Goal: Transaction & Acquisition: Book appointment/travel/reservation

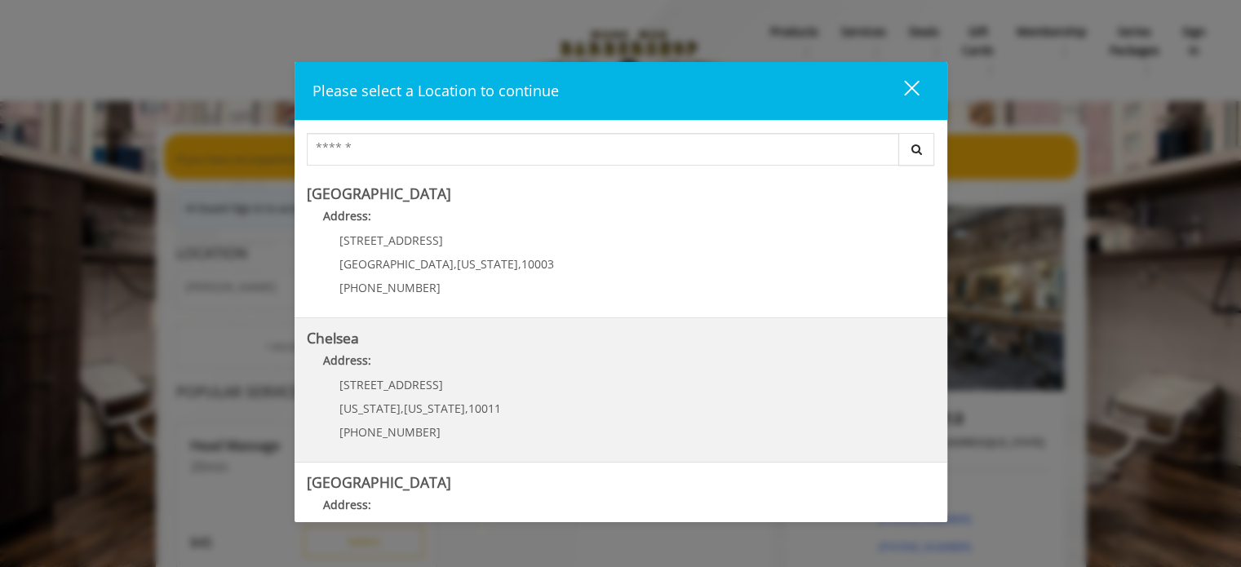
click at [587, 418] on link "Chelsea Address: [STREET_ADDRESS][US_STATE][US_STATE] (917) 639-3902" at bounding box center [621, 389] width 628 height 119
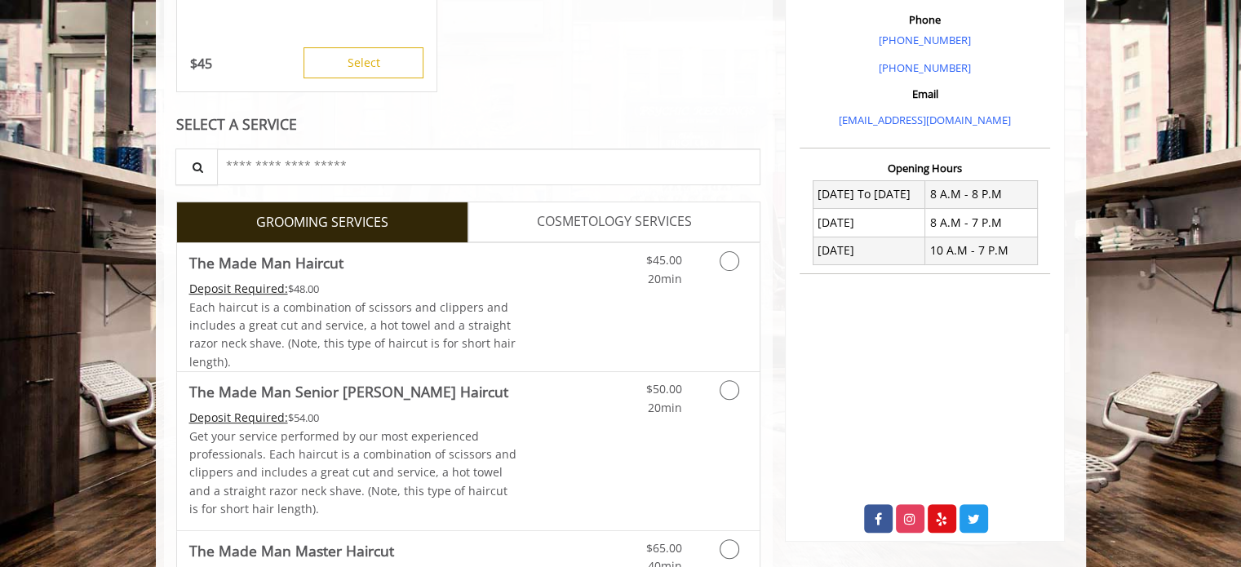
scroll to position [490, 0]
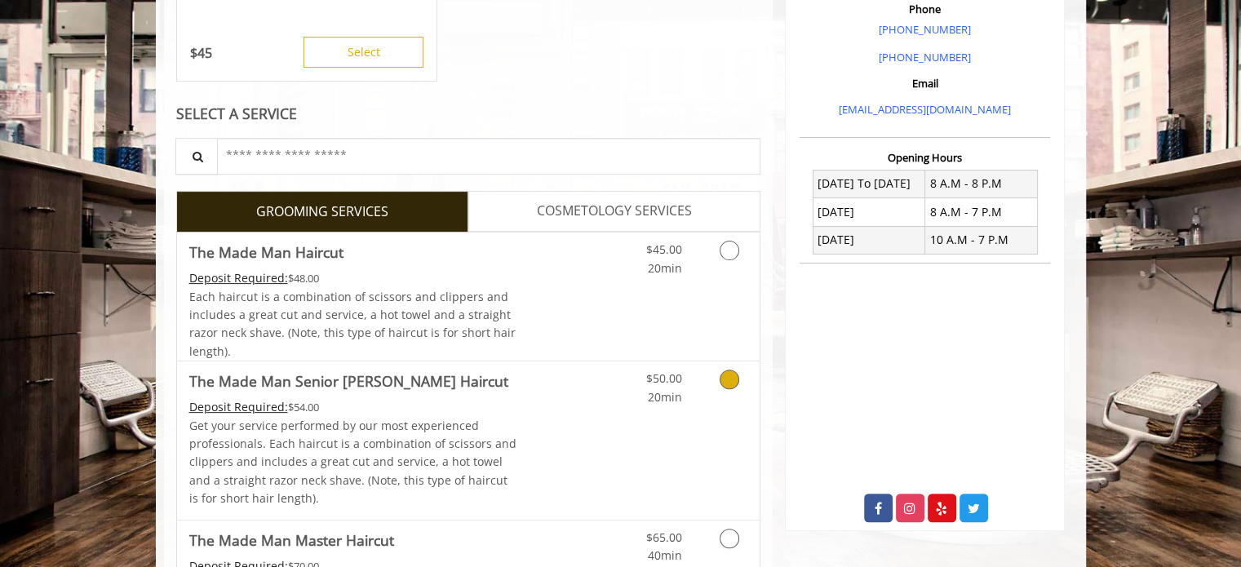
click at [729, 387] on icon "Grooming services" at bounding box center [730, 380] width 20 height 20
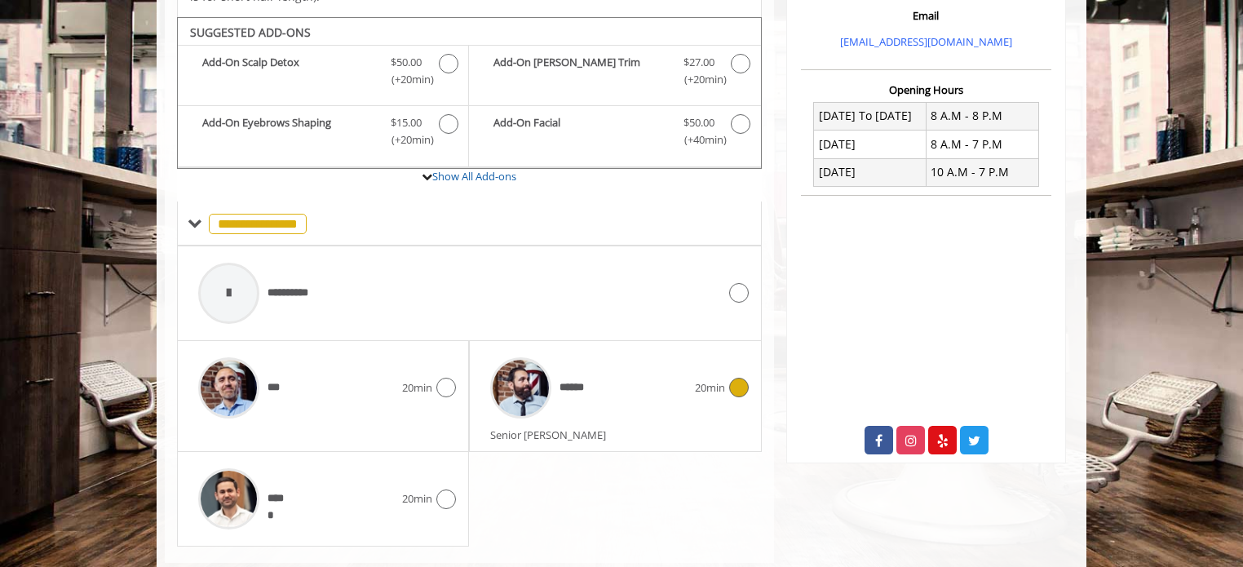
scroll to position [574, 0]
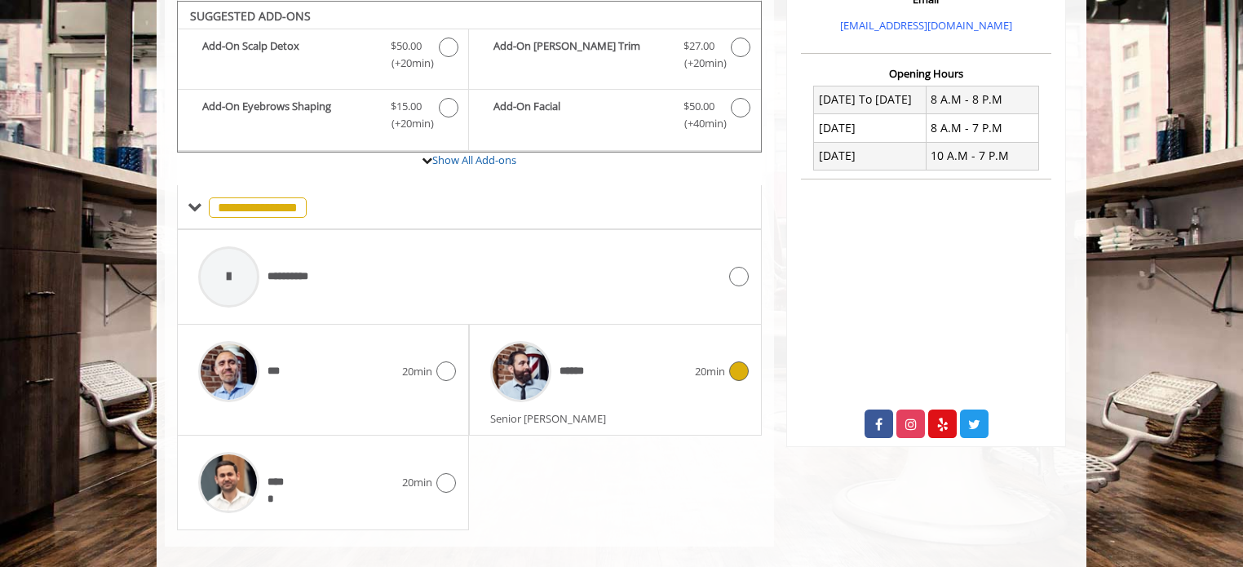
click at [736, 368] on icon at bounding box center [739, 371] width 20 height 20
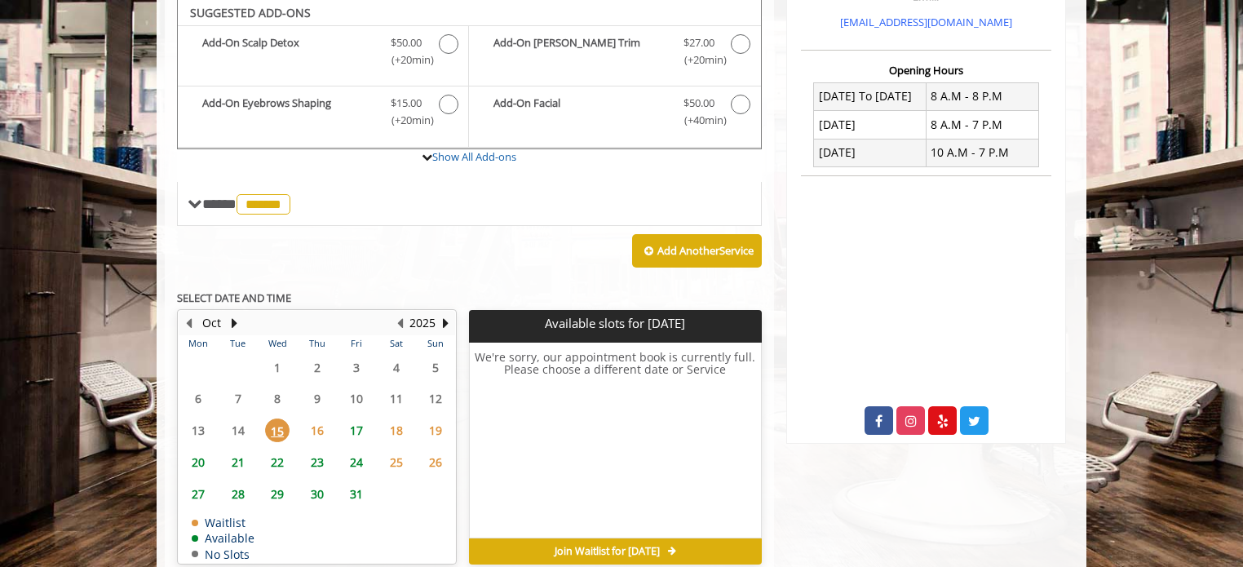
scroll to position [574, 0]
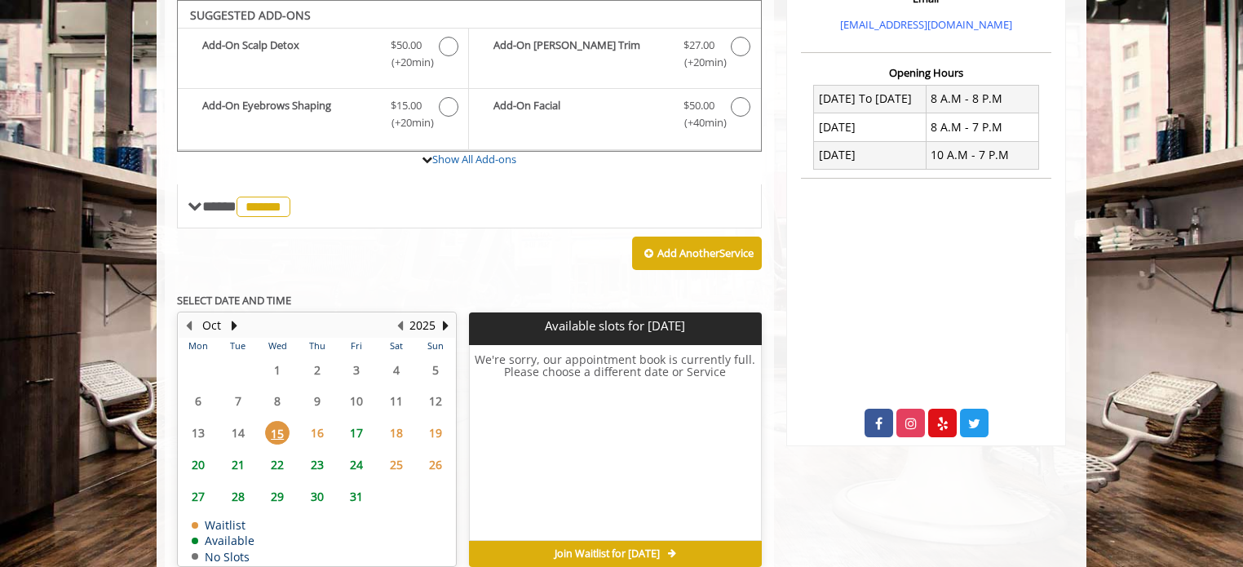
click at [356, 428] on span "17" at bounding box center [356, 433] width 24 height 24
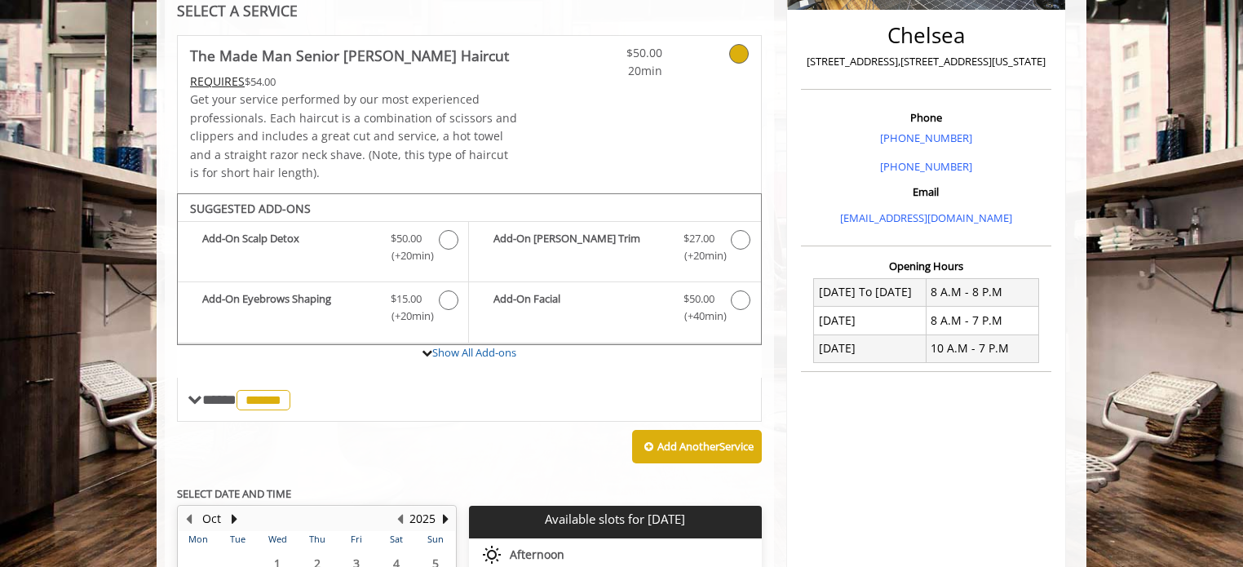
scroll to position [490, 0]
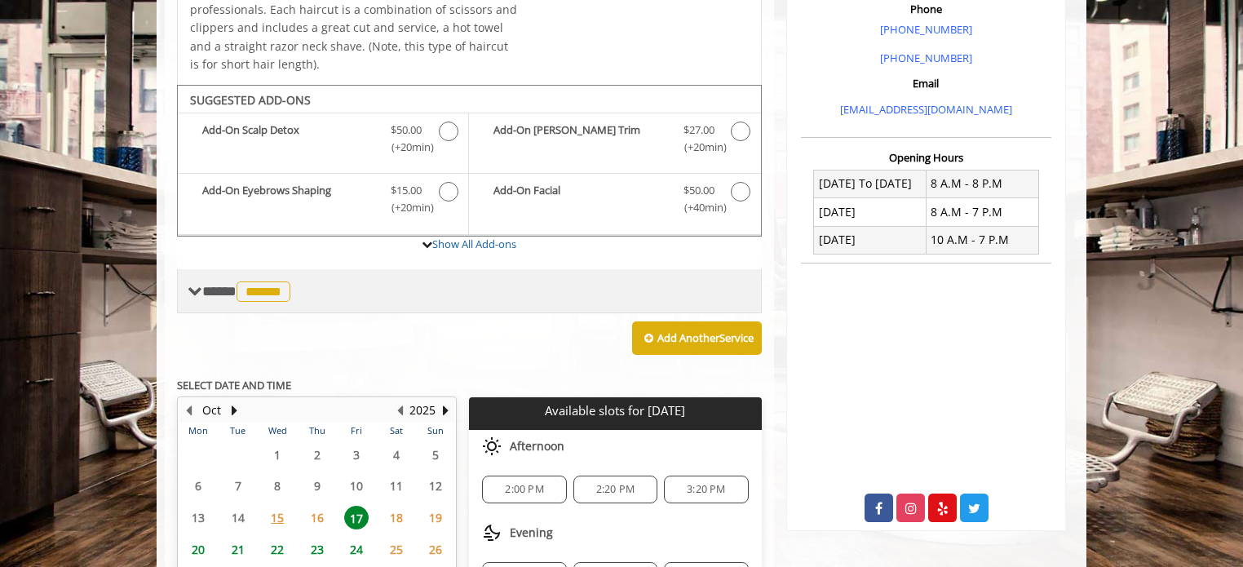
click at [196, 292] on span at bounding box center [195, 291] width 15 height 15
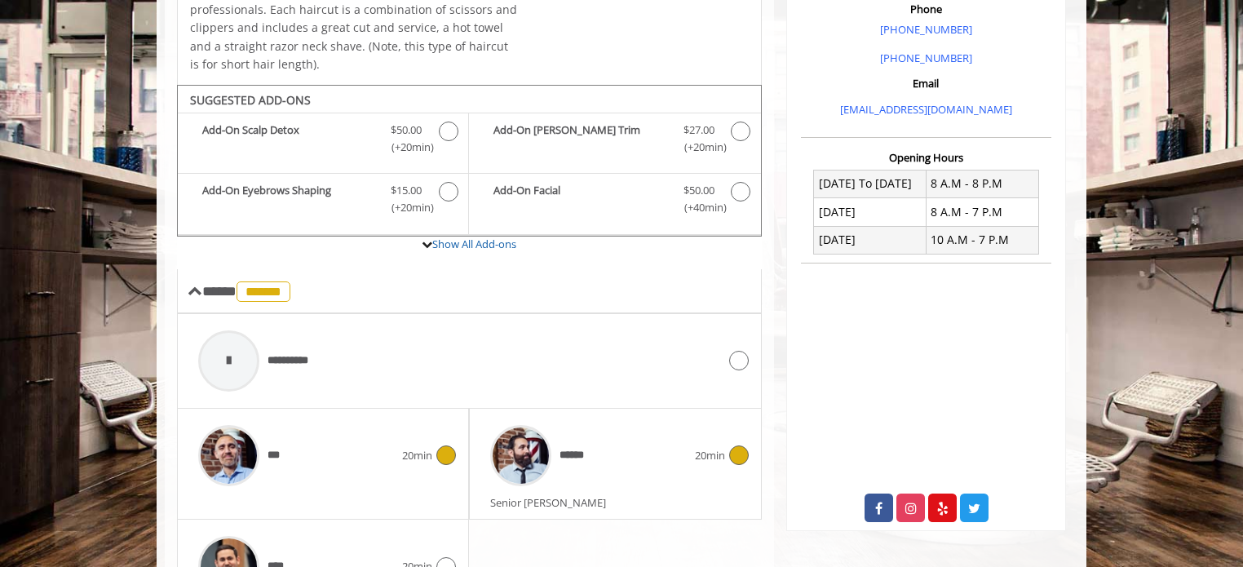
click at [444, 450] on icon at bounding box center [446, 455] width 20 height 20
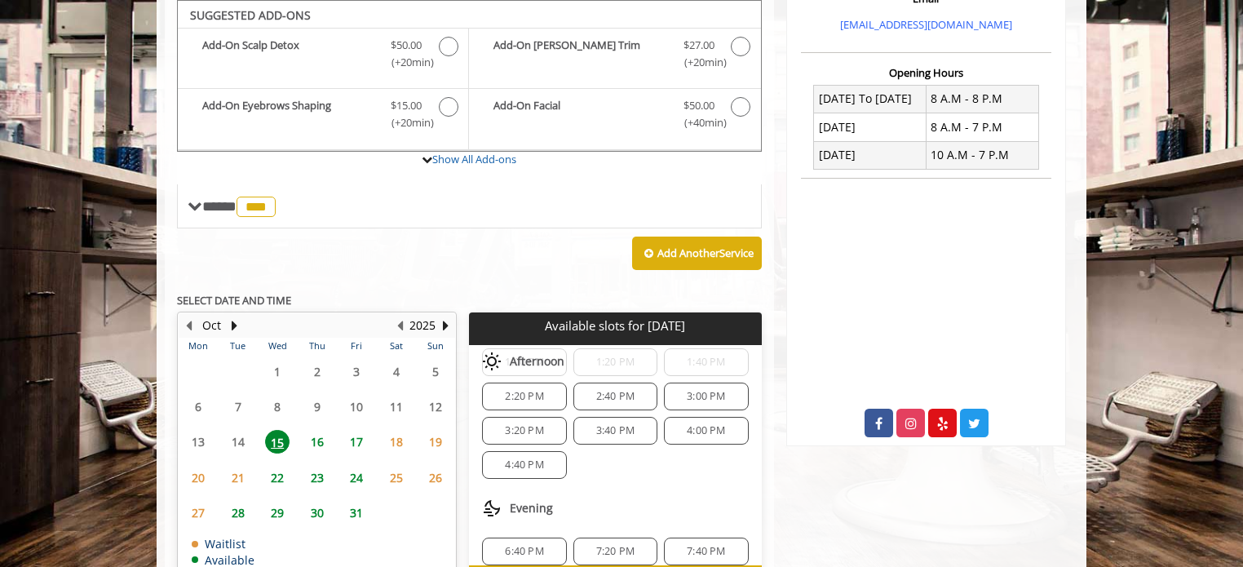
scroll to position [656, 0]
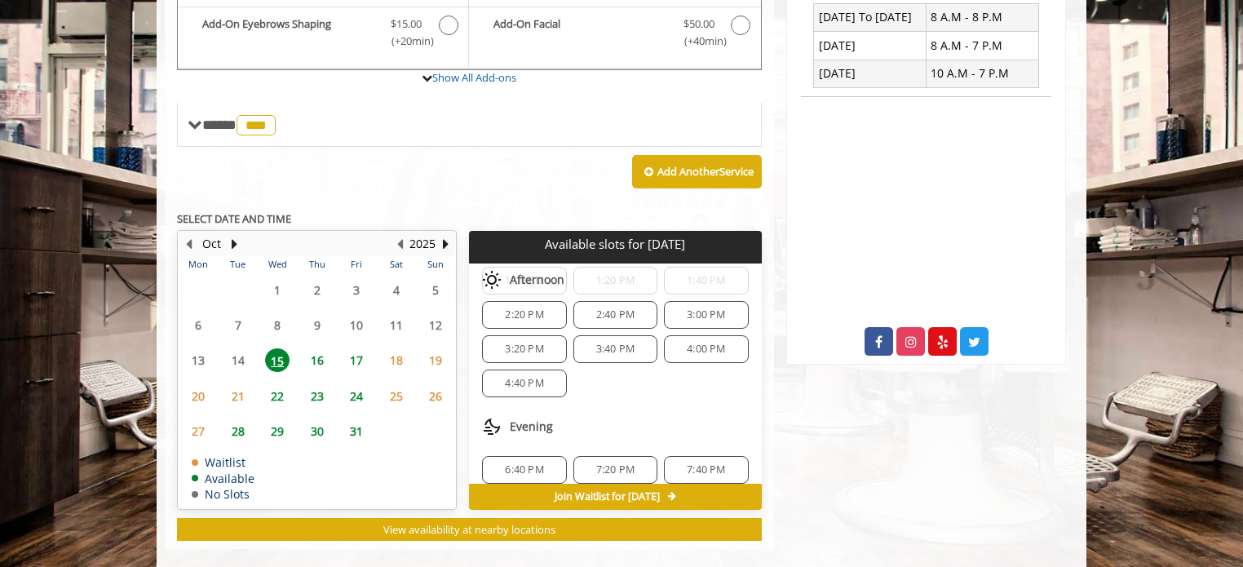
click at [320, 356] on span "16" at bounding box center [317, 360] width 24 height 24
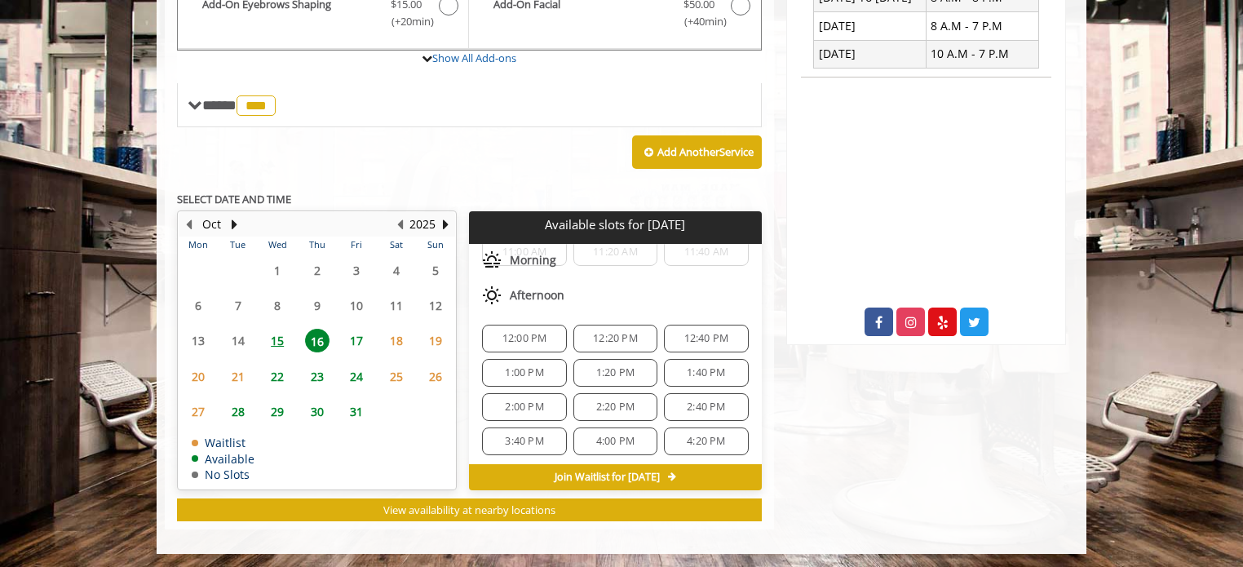
scroll to position [241, 0]
